Goal: Task Accomplishment & Management: Use online tool/utility

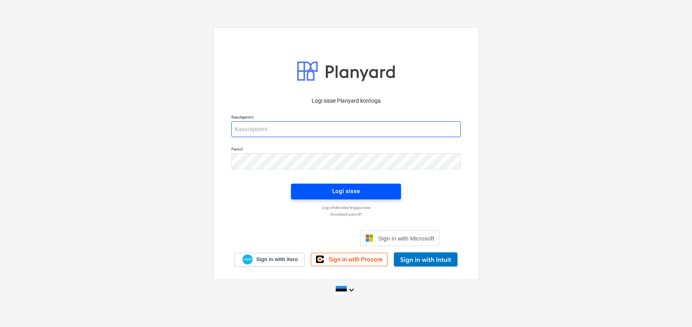
type input "[EMAIL_ADDRESS][DOMAIN_NAME]"
click at [325, 193] on span "Logi sisse" at bounding box center [346, 191] width 91 height 10
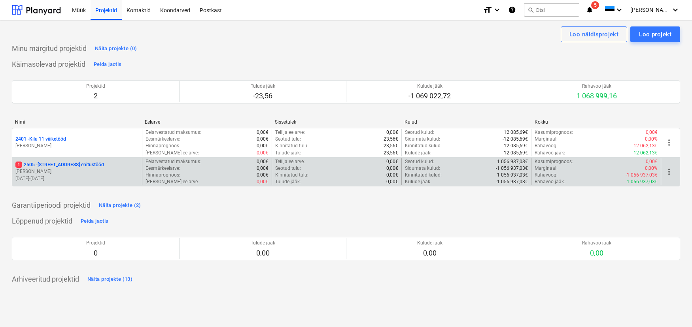
click at [50, 165] on p "[STREET_ADDRESS] ehitustööd" at bounding box center [59, 165] width 89 height 7
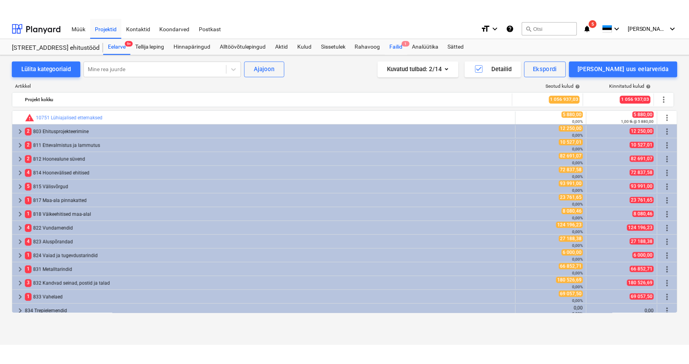
scroll to position [132, 0]
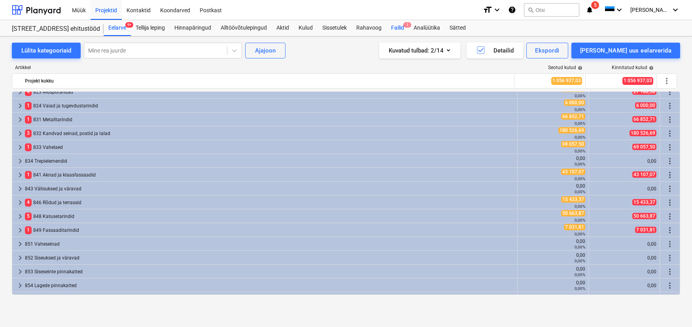
click at [401, 28] on div "Failid 1" at bounding box center [397, 28] width 23 height 16
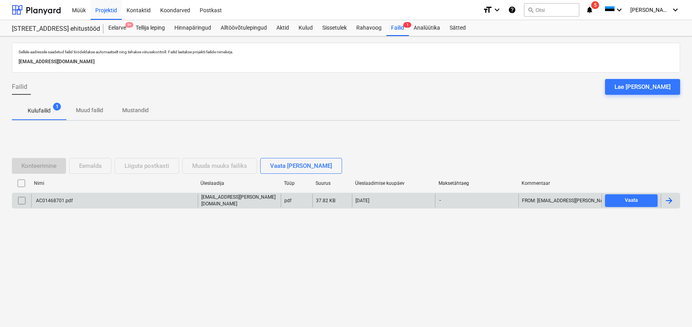
click at [61, 202] on div "AC01468701.pdf" at bounding box center [54, 201] width 38 height 6
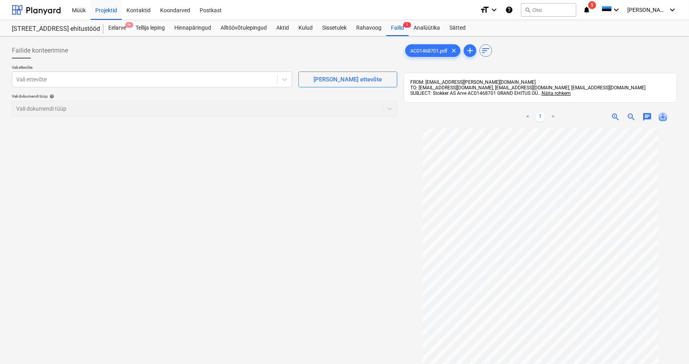
click at [664, 119] on span "save_alt" at bounding box center [663, 116] width 9 height 9
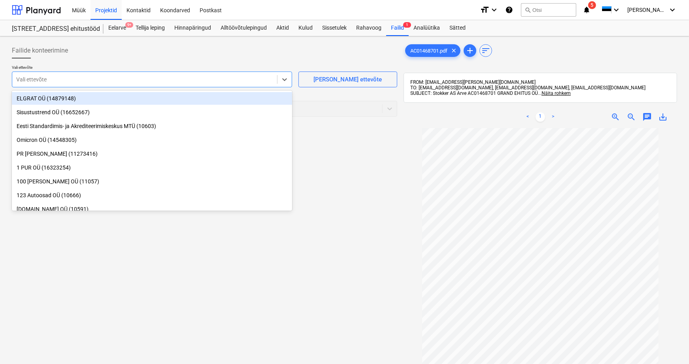
click at [37, 79] on div at bounding box center [144, 80] width 257 height 8
type input "stokk"
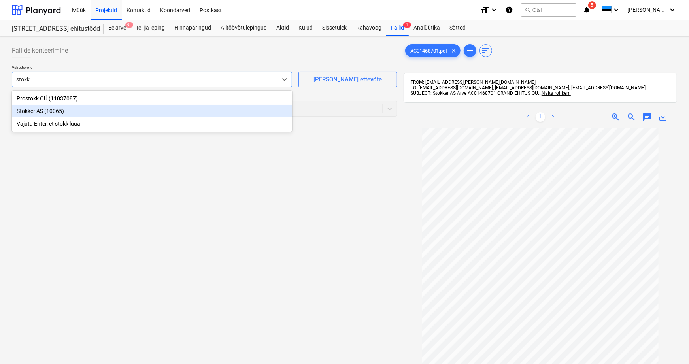
click at [29, 112] on div "Stokker AS (10065)" at bounding box center [152, 111] width 280 height 13
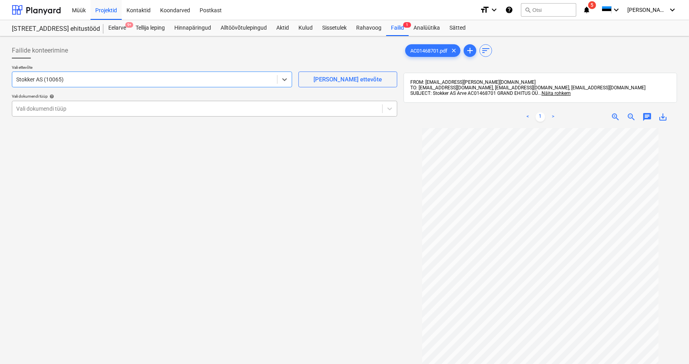
click at [29, 109] on div at bounding box center [197, 109] width 362 height 8
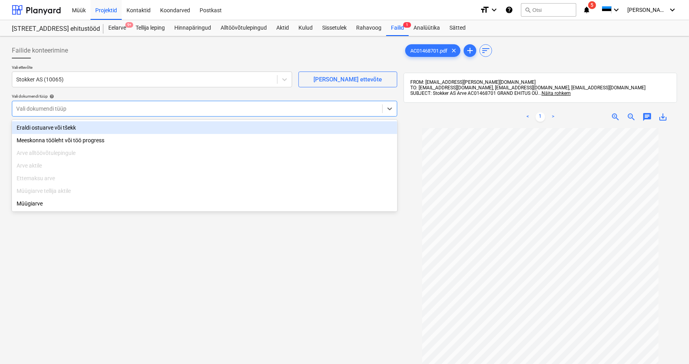
click at [34, 127] on div "Eraldi ostuarve või tšekk" at bounding box center [205, 127] width 386 height 13
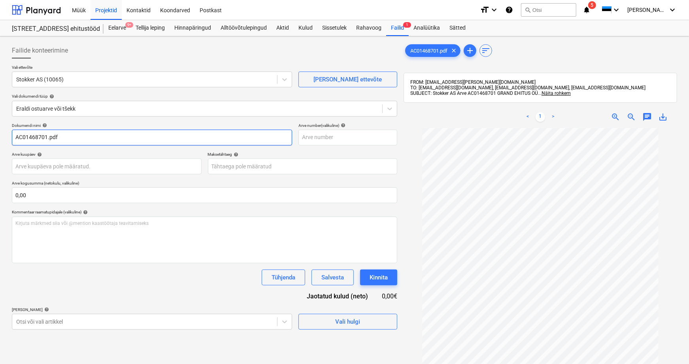
drag, startPoint x: 62, startPoint y: 136, endPoint x: 48, endPoint y: 138, distance: 14.4
click at [48, 138] on input "AC01468701.pdf" at bounding box center [152, 138] width 280 height 16
type input "AC01468701"
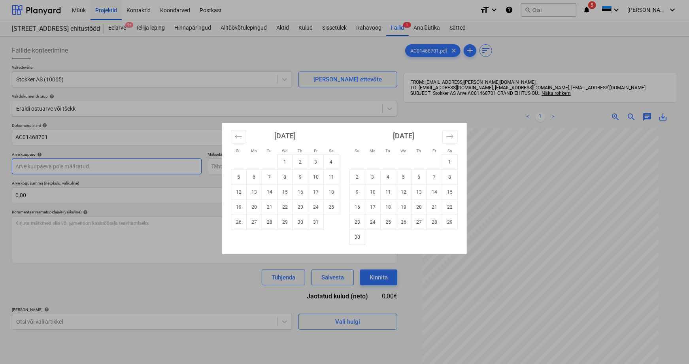
click at [38, 164] on body "Müük Projektid Kontaktid Koondarved Postkast format_size keyboard_arrow_down he…" at bounding box center [344, 182] width 689 height 364
click at [254, 192] on td "13" at bounding box center [254, 192] width 15 height 15
type input "[DATE]"
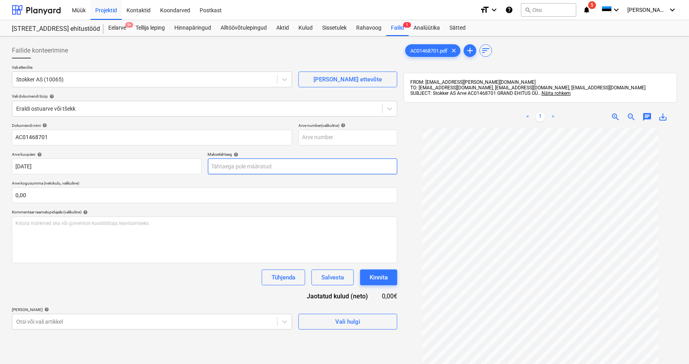
click at [257, 169] on body "Müük Projektid Kontaktid Koondarved Postkast format_size keyboard_arrow_down he…" at bounding box center [344, 182] width 689 height 364
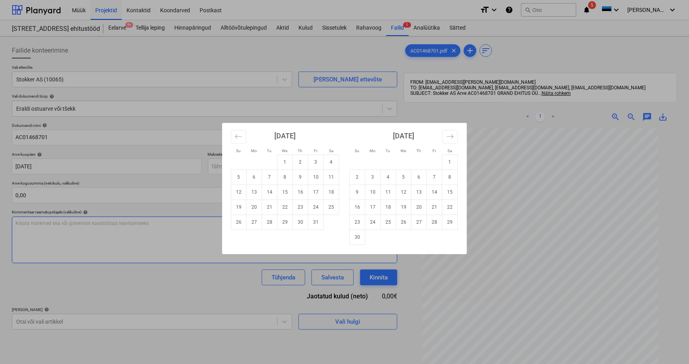
click at [254, 220] on td "27" at bounding box center [254, 222] width 15 height 15
type input "[DATE]"
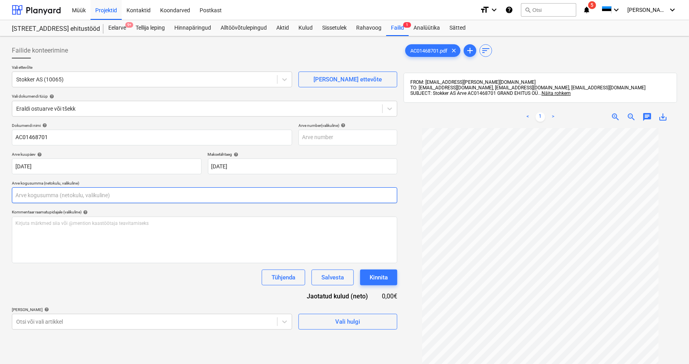
click at [40, 198] on input "text" at bounding box center [205, 195] width 386 height 16
type input "0,00"
click at [47, 194] on input "text" at bounding box center [205, 195] width 386 height 16
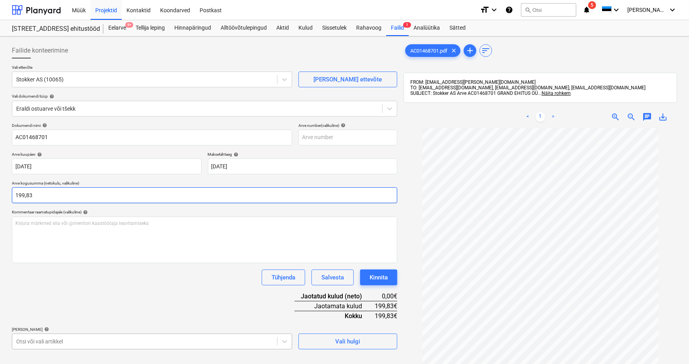
type input "199,83"
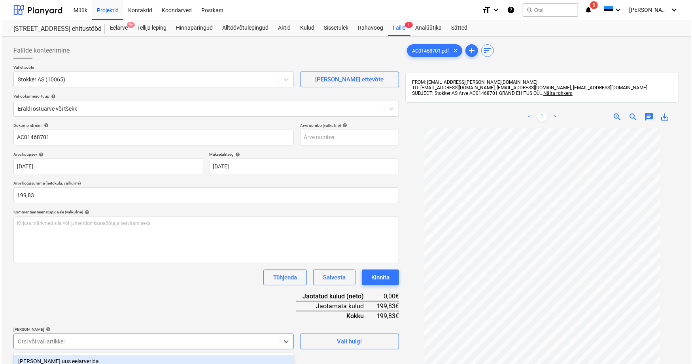
scroll to position [112, 0]
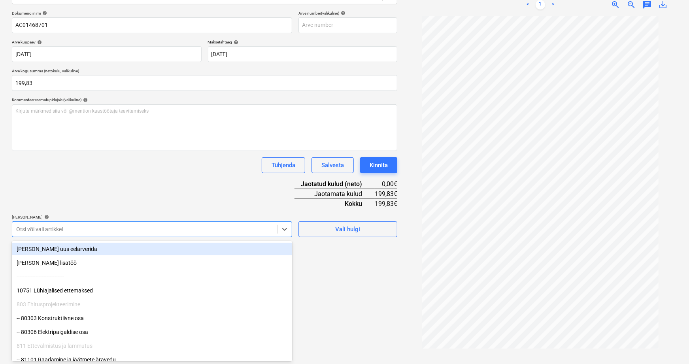
click at [65, 252] on body "Müük Projektid Kontaktid Koondarved Postkast format_size keyboard_arrow_down he…" at bounding box center [344, 70] width 689 height 364
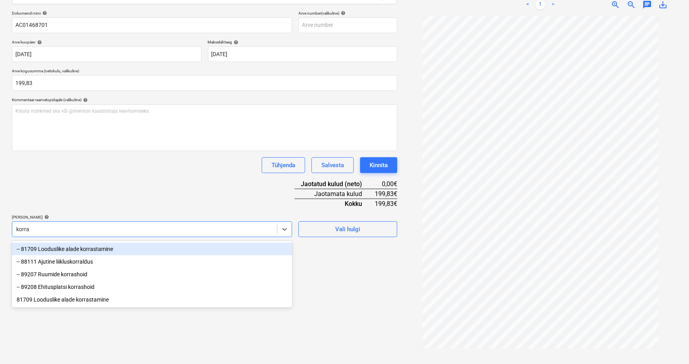
type input "korras"
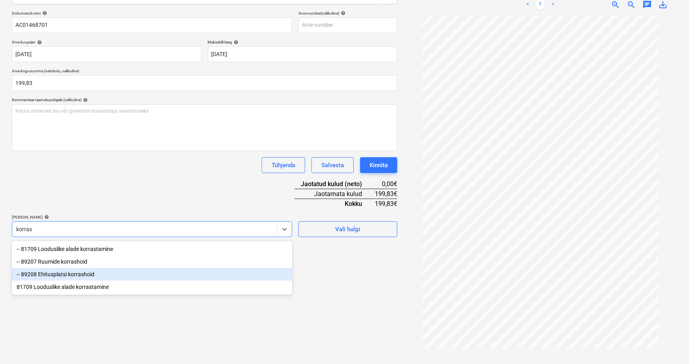
click at [70, 277] on div "-- 89208 Ehitusplatsi korrashoid" at bounding box center [152, 274] width 280 height 13
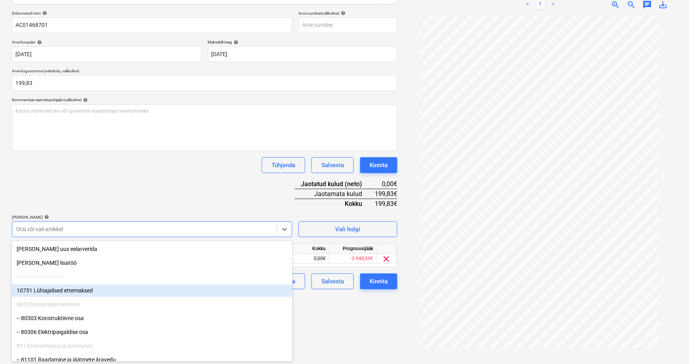
drag, startPoint x: 313, startPoint y: 311, endPoint x: 306, endPoint y: 310, distance: 7.2
click at [312, 311] on div "Failide konteerimine Vali ettevõte Stokker AS (10065) [PERSON_NAME] uus ettevõt…" at bounding box center [205, 144] width 392 height 435
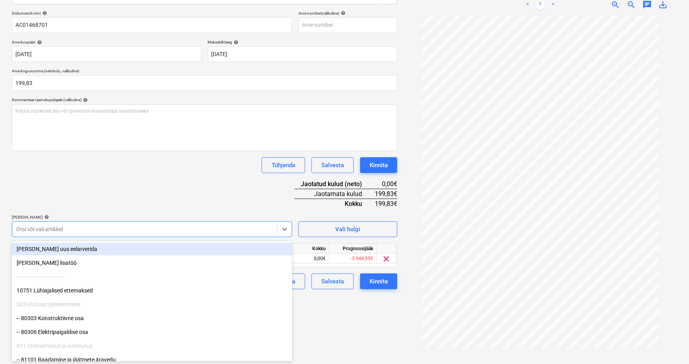
click at [36, 228] on div at bounding box center [144, 229] width 257 height 8
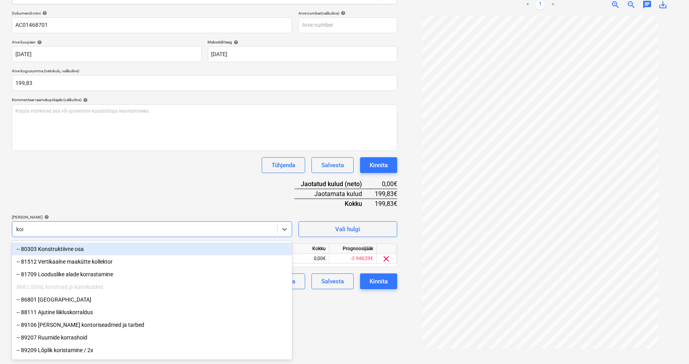
type input "korr"
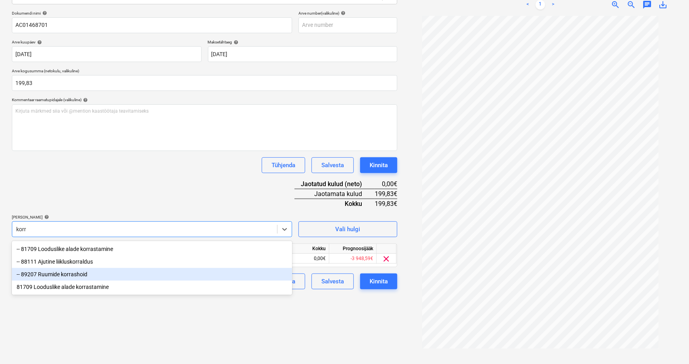
click at [57, 275] on div "-- 89207 Ruumide korrashoid" at bounding box center [152, 274] width 280 height 13
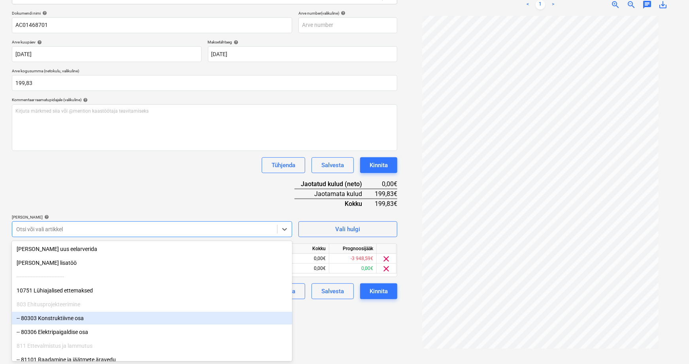
click at [329, 327] on div "Failide konteerimine Vali ettevõte Stokker AS (10065) [PERSON_NAME] uus ettevõt…" at bounding box center [205, 144] width 392 height 435
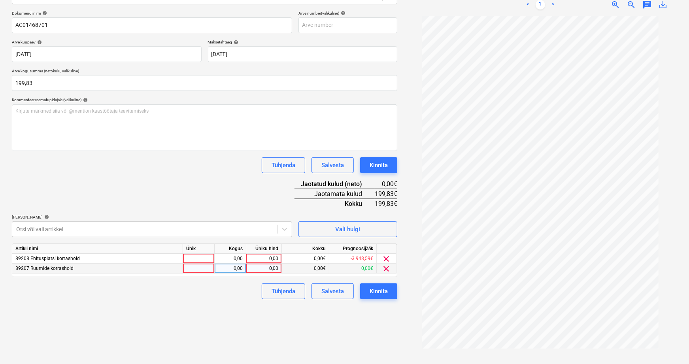
click at [203, 270] on div at bounding box center [199, 269] width 32 height 10
type input "tk"
click at [225, 267] on div "0,00" at bounding box center [230, 269] width 25 height 10
type input "1"
click at [254, 266] on div "0,00" at bounding box center [264, 269] width 29 height 10
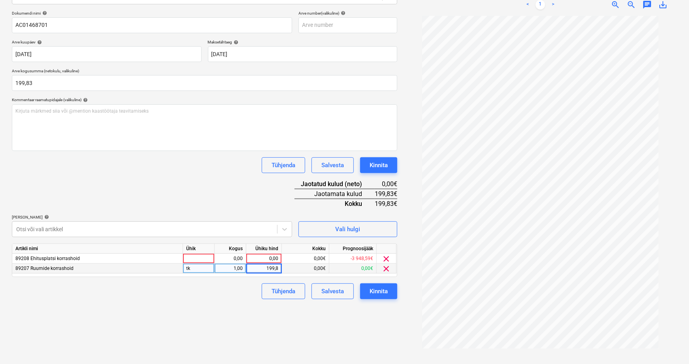
type input "199,83"
click at [242, 299] on div "Tühjenda Salvesta Kinnita" at bounding box center [205, 292] width 386 height 16
click at [386, 257] on span "clear" at bounding box center [386, 258] width 9 height 9
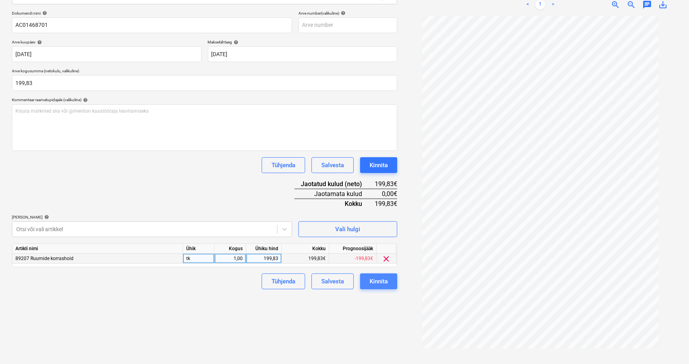
click at [380, 282] on div "Kinnita" at bounding box center [379, 281] width 18 height 10
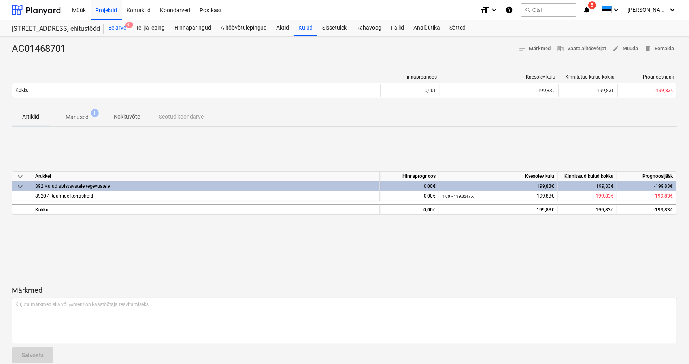
click at [119, 29] on div "Eelarve 9+" at bounding box center [117, 28] width 27 height 16
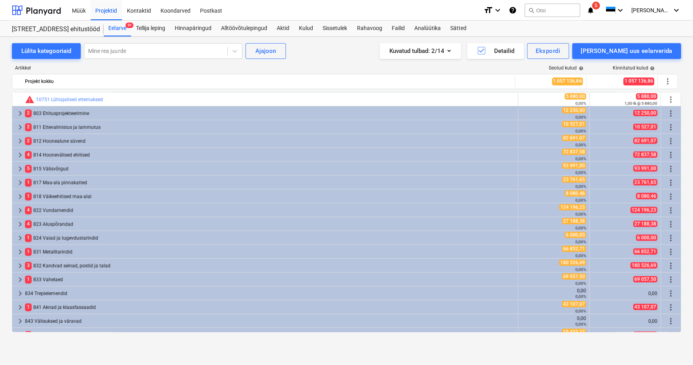
scroll to position [132, 0]
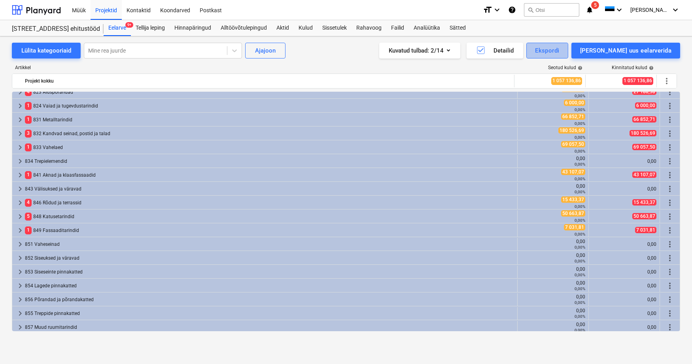
click at [568, 53] on button "Ekspordi" at bounding box center [547, 51] width 42 height 16
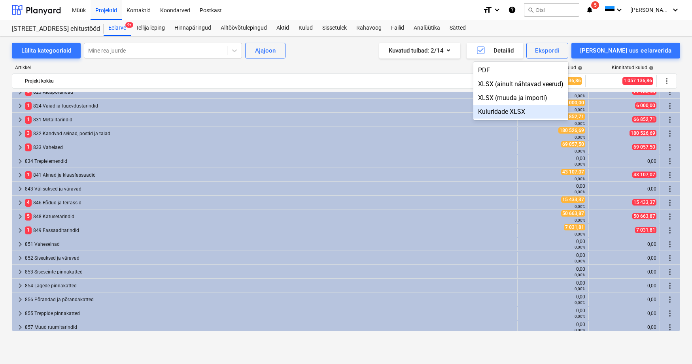
click at [541, 113] on div "Kuluridade XLSX" at bounding box center [520, 112] width 95 height 14
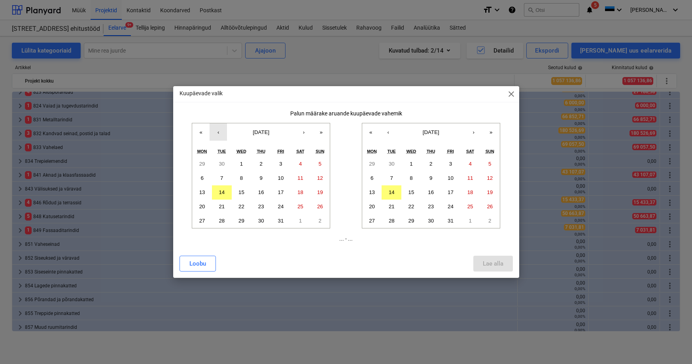
click at [220, 133] on button "‹" at bounding box center [218, 131] width 17 height 17
click at [203, 163] on abbr "1" at bounding box center [202, 164] width 3 height 6
click at [387, 132] on button "‹" at bounding box center [388, 131] width 17 height 17
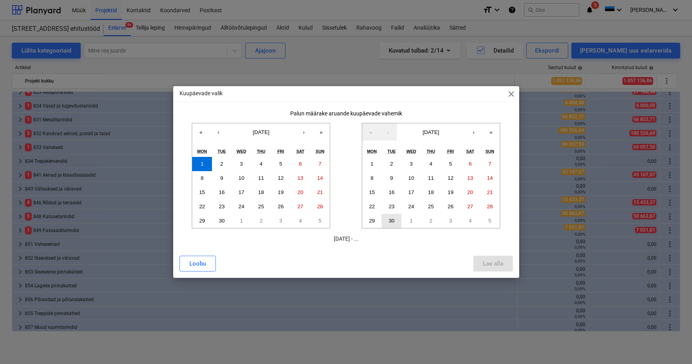
click at [392, 222] on abbr "30" at bounding box center [392, 221] width 6 height 6
click at [492, 262] on div "Lae alla" at bounding box center [493, 264] width 21 height 10
